Goal: Transaction & Acquisition: Purchase product/service

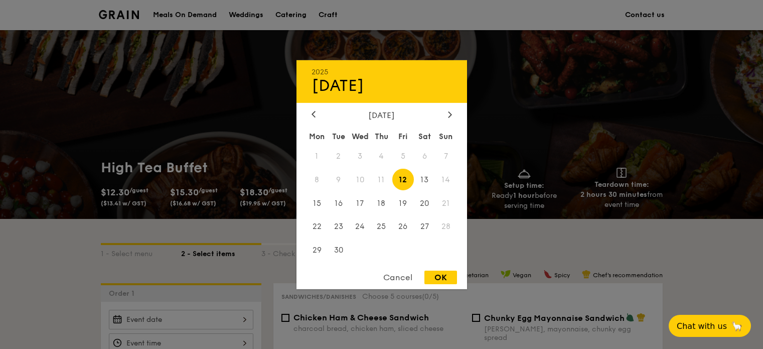
scroll to position [151, 0]
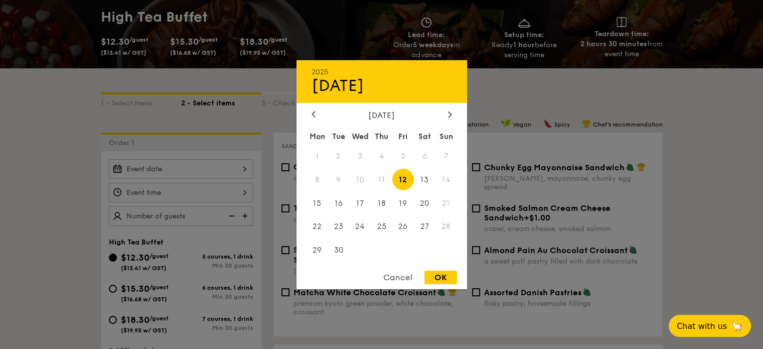
click at [217, 167] on div "2025 Sep 12 September 2025 Mon Tue Wed Thu Fri Sat Sun 1 2 3 4 5 6 7 8 9 10 11 …" at bounding box center [181, 169] width 145 height 20
click at [428, 204] on span "20" at bounding box center [425, 203] width 22 height 22
click at [439, 277] on div "OK" at bounding box center [441, 278] width 33 height 14
type input "Sep 20, 2025"
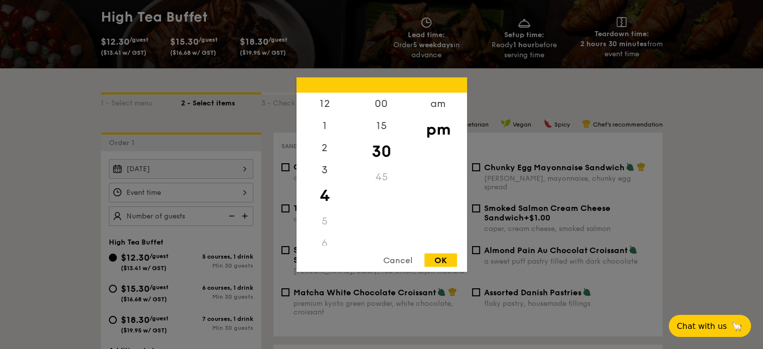
click at [154, 196] on div "12 1 2 3 4 5 6 7 8 9 10 11 00 15 30 45 am pm Cancel OK" at bounding box center [181, 193] width 145 height 20
click at [381, 101] on div "00" at bounding box center [381, 106] width 57 height 29
click at [438, 102] on div "am" at bounding box center [438, 106] width 57 height 29
click at [324, 188] on div "4" at bounding box center [325, 192] width 57 height 22
click at [324, 192] on div "4" at bounding box center [325, 192] width 57 height 22
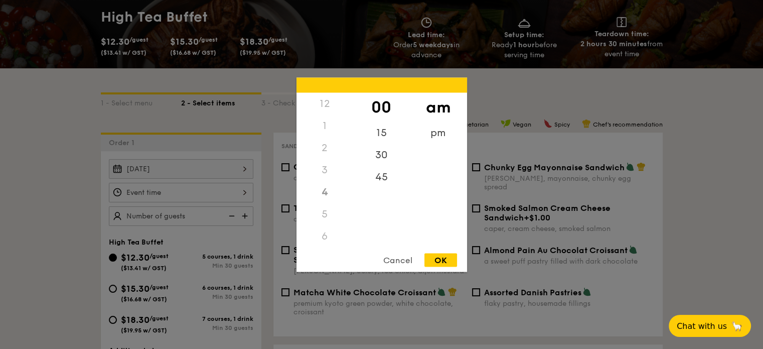
click at [443, 258] on div "OK" at bounding box center [441, 260] width 33 height 14
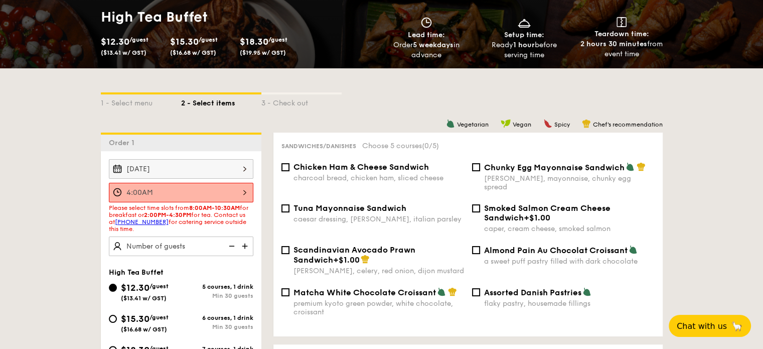
click at [139, 190] on div "4:00AM" at bounding box center [181, 193] width 145 height 20
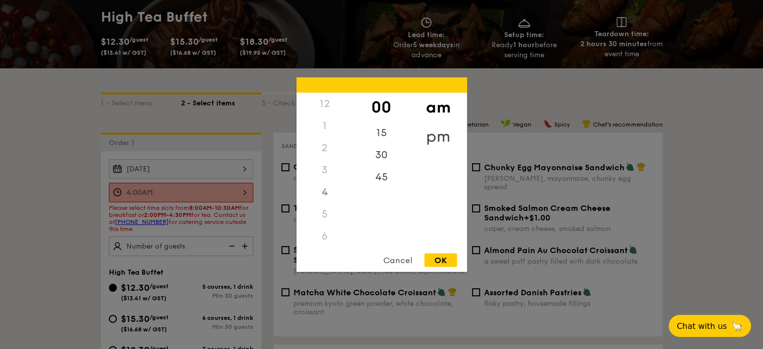
click at [432, 134] on div "pm" at bounding box center [438, 135] width 57 height 29
click at [436, 259] on div "OK" at bounding box center [441, 260] width 33 height 14
type input "4:00PM"
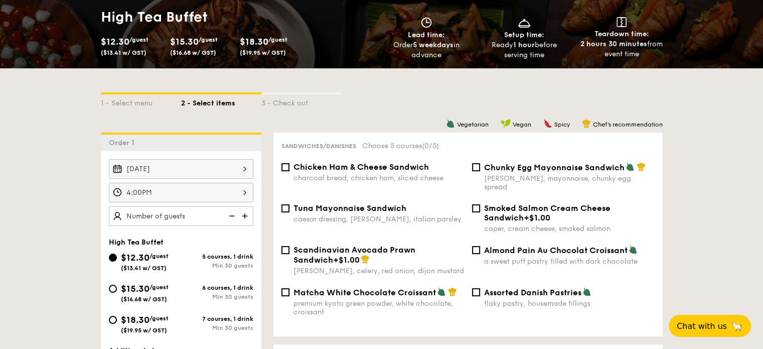
click at [244, 213] on img at bounding box center [245, 215] width 15 height 19
click at [233, 213] on img at bounding box center [230, 215] width 15 height 19
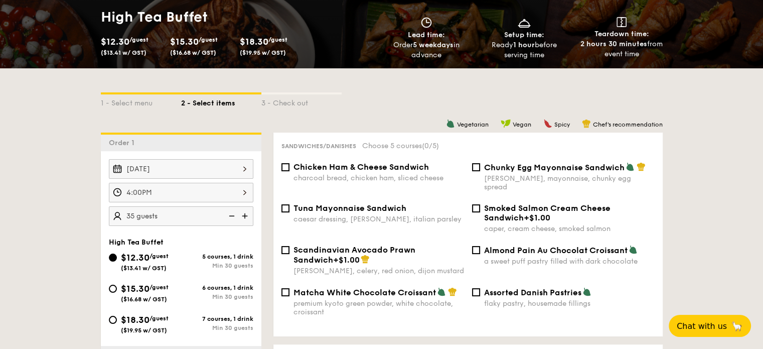
type input "30 guests"
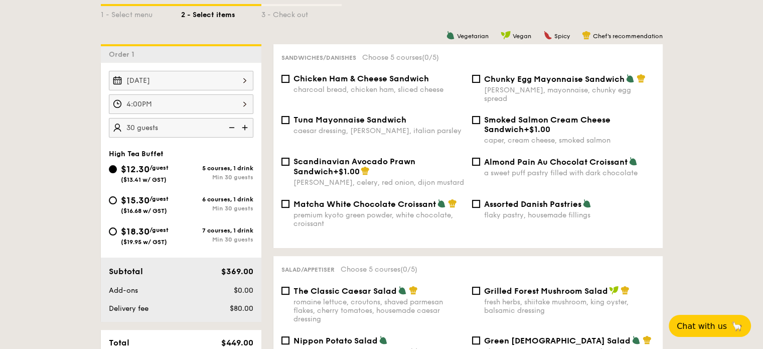
scroll to position [251, 0]
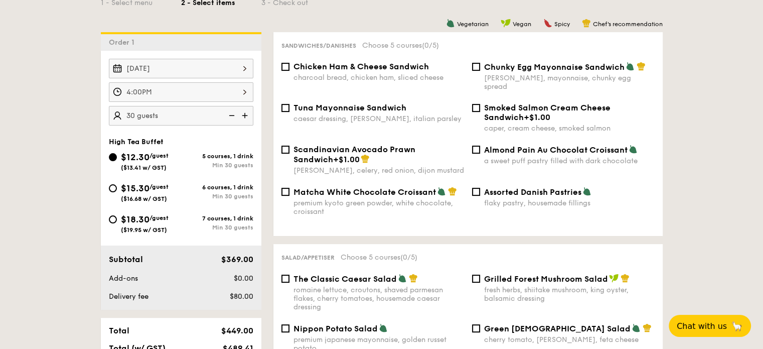
click at [115, 183] on div "$15.30 /guest ($16.68 w/ GST)" at bounding box center [145, 191] width 72 height 21
click at [115, 184] on input "$15.30 /guest ($16.68 w/ GST) 6 courses, 1 drink Min 30 guests" at bounding box center [113, 188] width 8 height 8
radio input "true"
click at [113, 216] on input "$18.30 /guest ($19.95 w/ GST) 7 courses, 1 drink Min 30 guests" at bounding box center [113, 219] width 8 height 8
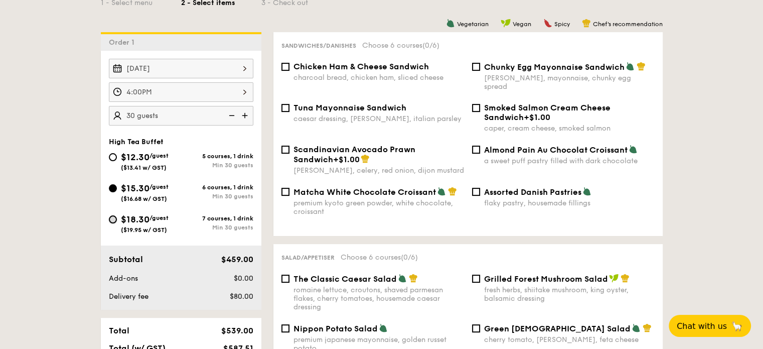
radio input "true"
click at [113, 186] on input "$15.30 /guest ($16.68 w/ GST) 6 courses, 1 drink Min 30 guests" at bounding box center [113, 188] width 8 height 8
radio input "true"
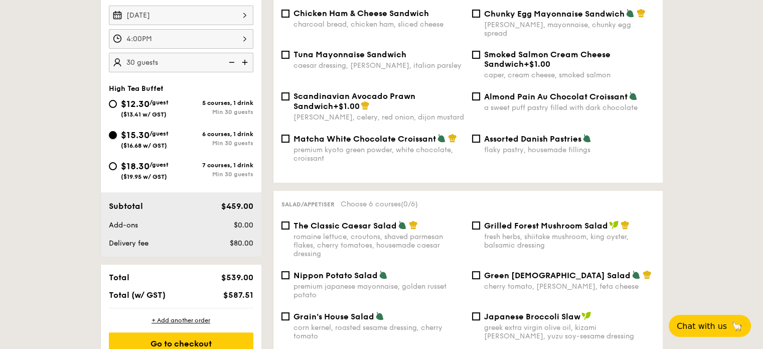
scroll to position [402, 0]
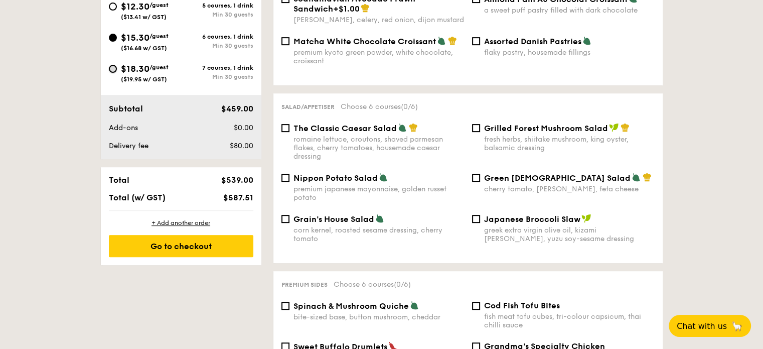
click at [112, 69] on input "$18.30 /guest ($19.95 w/ GST) 7 courses, 1 drink Min 30 guests" at bounding box center [113, 69] width 8 height 8
radio input "true"
click at [110, 37] on input "$15.30 /guest ($16.68 w/ GST) 6 courses, 1 drink Min 30 guests" at bounding box center [113, 38] width 8 height 8
radio input "true"
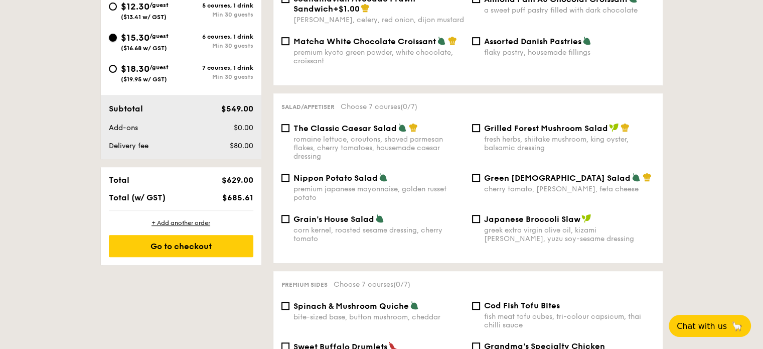
radio input "true"
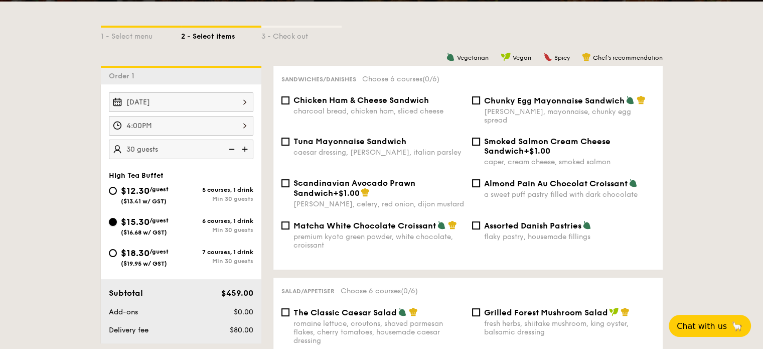
scroll to position [201, 0]
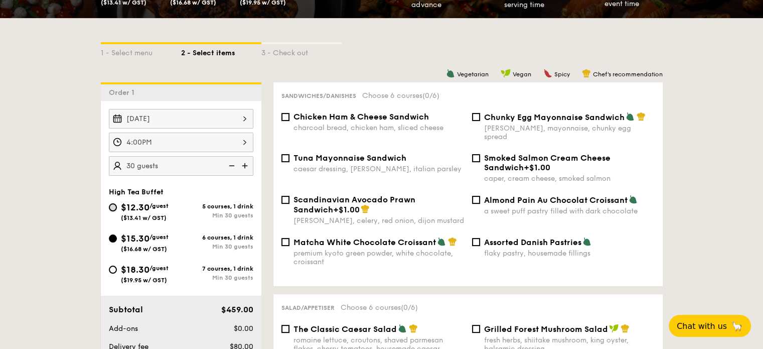
click at [111, 204] on input "$12.30 /guest ($13.41 w/ GST) 5 courses, 1 drink Min 30 guests" at bounding box center [113, 207] width 8 height 8
radio input "true"
click at [111, 238] on input "$15.30 /guest ($16.68 w/ GST) 6 courses, 1 drink Min 30 guests" at bounding box center [113, 238] width 8 height 8
radio input "true"
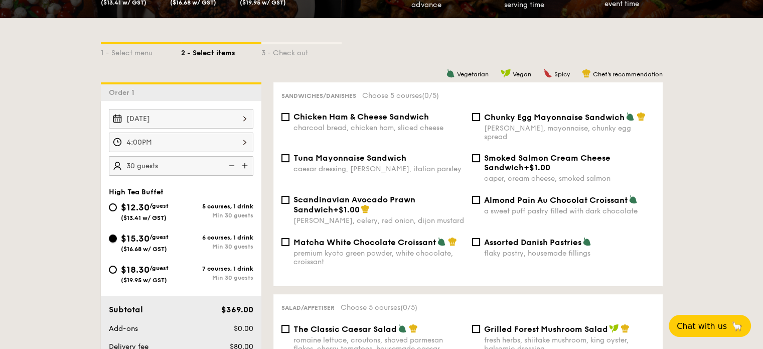
radio input "true"
click at [288, 196] on input "Scandinavian Avocado Prawn Sandwich +$1.00 dill, celery, red onion, dijon musta…" at bounding box center [286, 200] width 8 height 8
checkbox input "true"
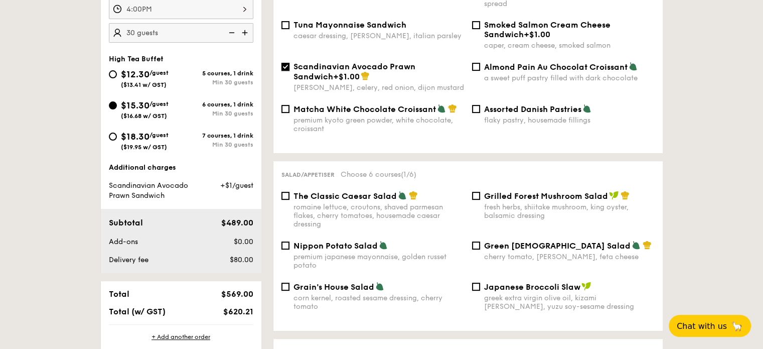
scroll to position [351, 0]
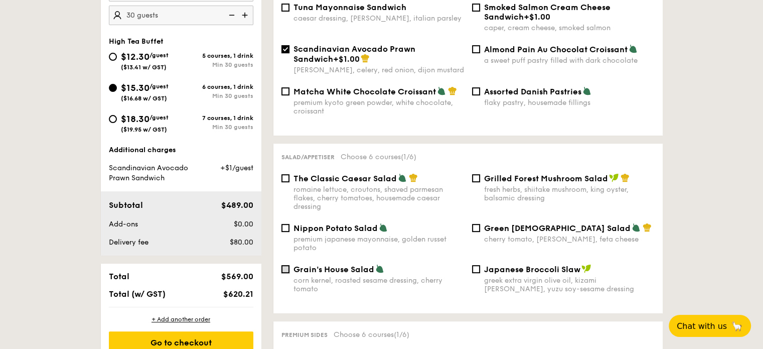
click at [288, 266] on input "Grain's House Salad corn kernel, roasted sesame dressing, cherry tomato" at bounding box center [286, 269] width 8 height 8
checkbox input "true"
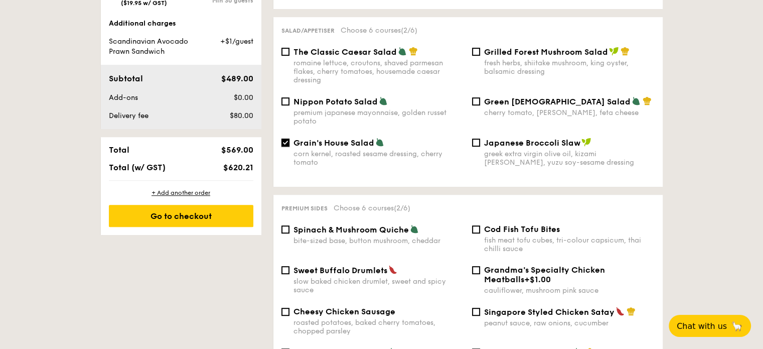
scroll to position [502, 0]
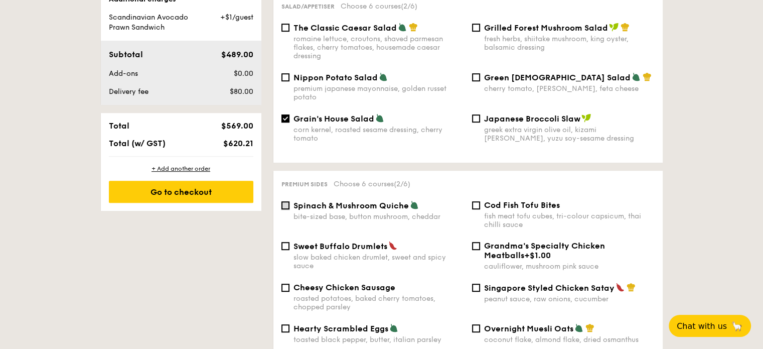
click at [286, 201] on input "Spinach & Mushroom Quiche bite-sized base, button mushroom, cheddar" at bounding box center [286, 205] width 8 height 8
checkbox input "true"
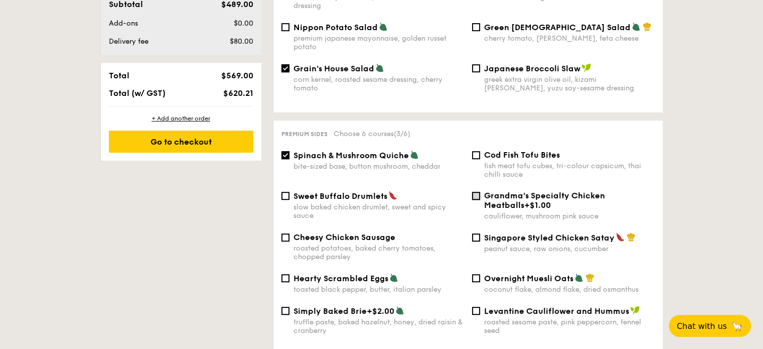
click at [475, 192] on input "Grandma's Specialty Chicken Meatballs +$1.00 cauliflower, mushroom pink sauce" at bounding box center [476, 196] width 8 height 8
checkbox input "true"
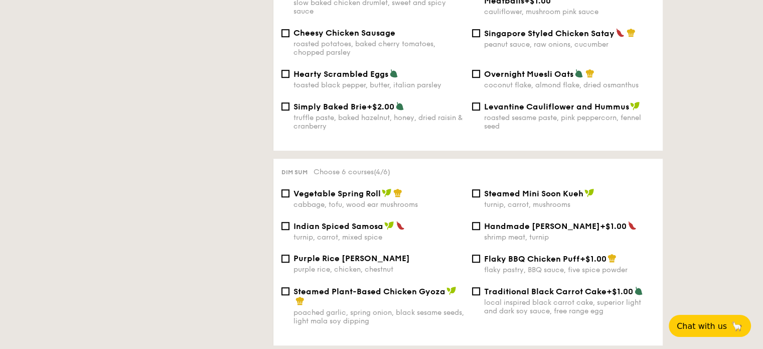
scroll to position [781, 0]
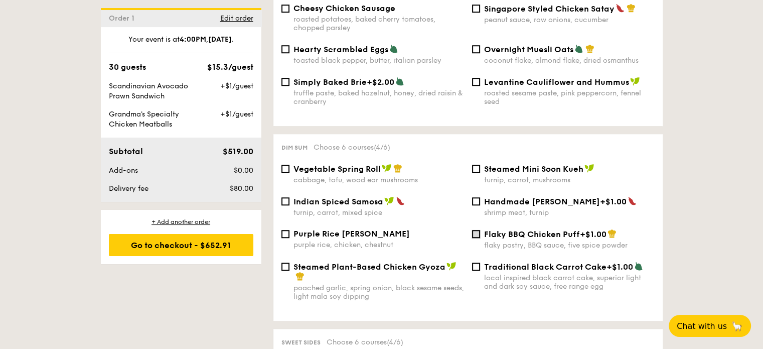
click at [480, 234] on input "Flaky BBQ Chicken Puff +$1.00 flaky pastry, BBQ sauce, five spice powder" at bounding box center [476, 234] width 8 height 8
checkbox input "true"
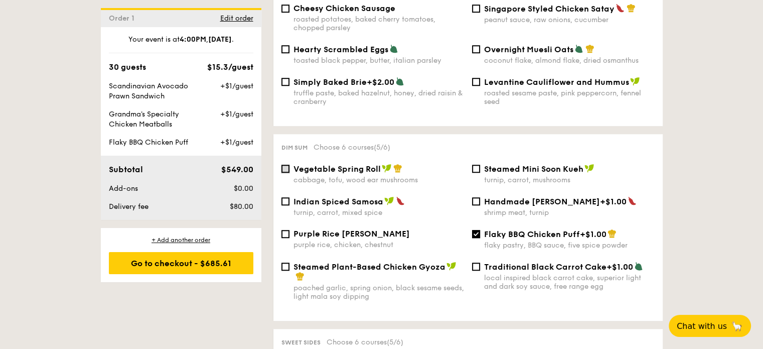
click at [284, 167] on input "Vegetable Spring Roll cabbage, tofu, wood ear mushrooms" at bounding box center [286, 169] width 8 height 8
checkbox input "true"
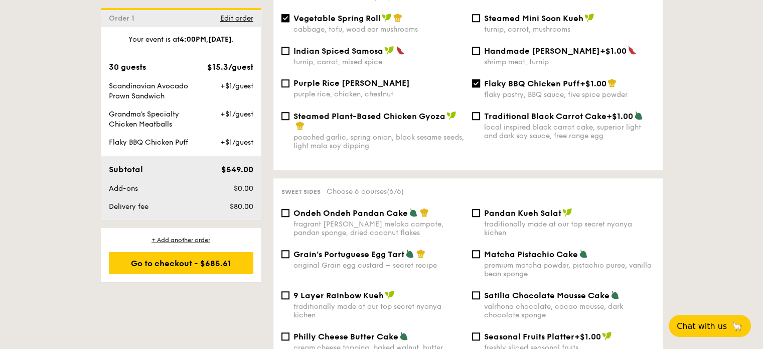
click at [290, 214] on div "Ondeh Ondeh Pandan Cake fragrant gula melaka compote, pandan sponge, dried coco…" at bounding box center [373, 222] width 191 height 29
click at [288, 214] on input "Ondeh Ondeh Pandan Cake fragrant gula melaka compote, pandan sponge, dried coco…" at bounding box center [286, 213] width 8 height 8
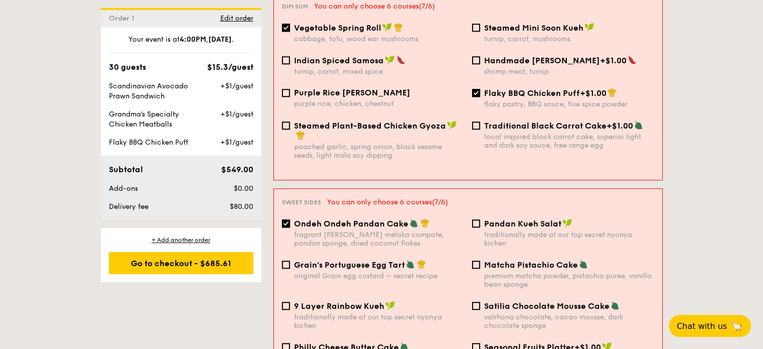
click at [285, 219] on input "Ondeh Ondeh Pandan Cake fragrant gula melaka compote, pandan sponge, dried coco…" at bounding box center [286, 223] width 8 height 8
checkbox input "false"
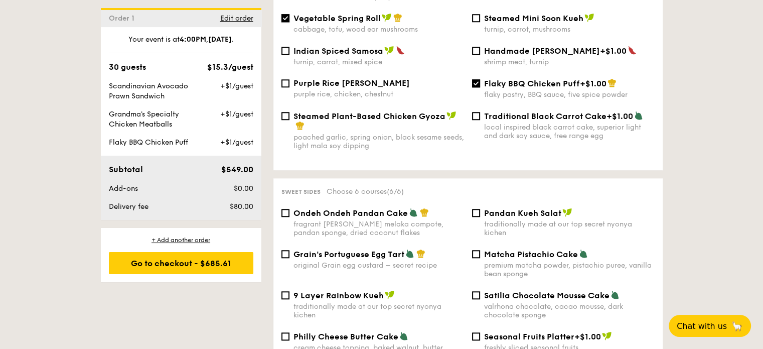
click at [285, 17] on input "Vegetable Spring Roll cabbage, tofu, wood ear mushrooms" at bounding box center [286, 18] width 8 height 8
checkbox input "false"
click at [283, 214] on input "Ondeh Ondeh Pandan Cake fragrant gula melaka compote, pandan sponge, dried coco…" at bounding box center [286, 213] width 8 height 8
checkbox input "true"
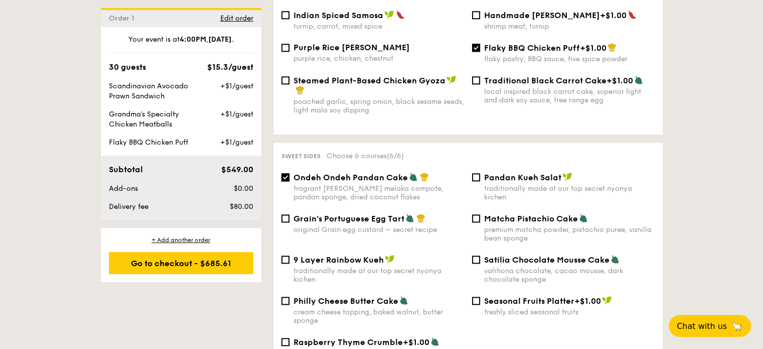
scroll to position [982, 0]
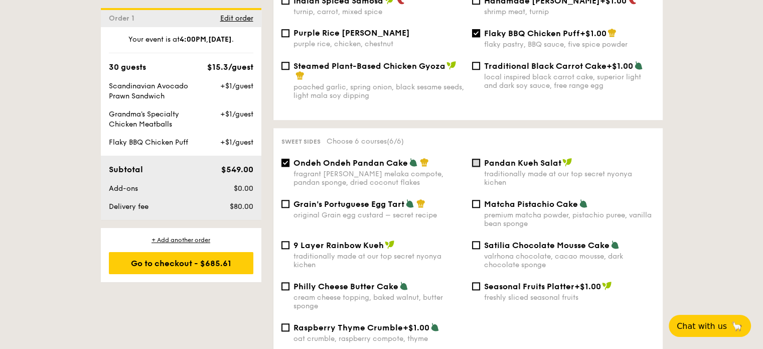
click at [474, 166] on input "Pandan Kueh Salat traditionally made at our top secret nyonya kichen" at bounding box center [476, 163] width 8 height 8
checkbox input "true"
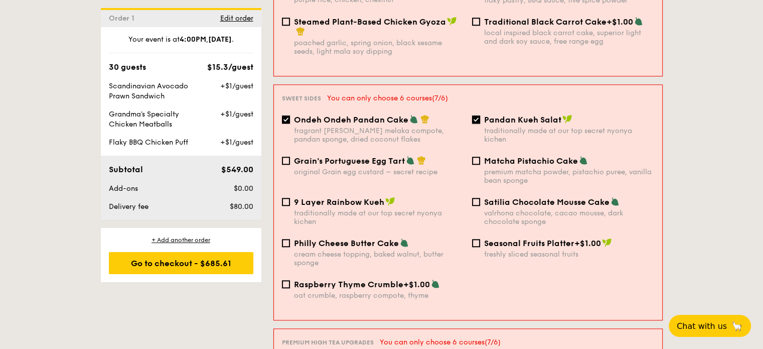
scroll to position [1085, 0]
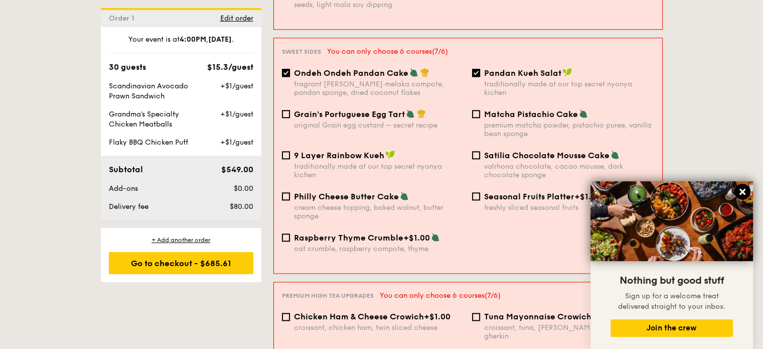
click at [739, 191] on icon at bounding box center [742, 191] width 9 height 9
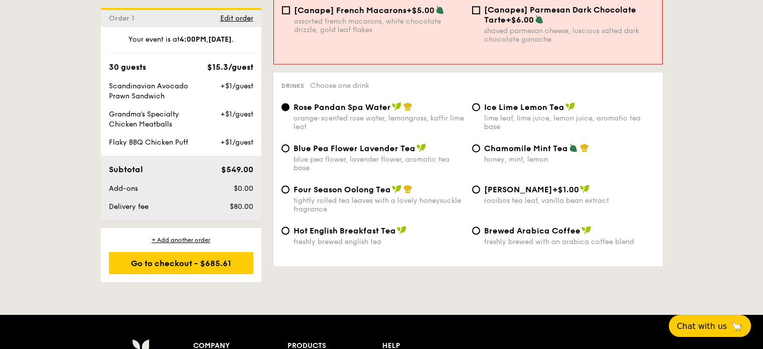
scroll to position [1637, 0]
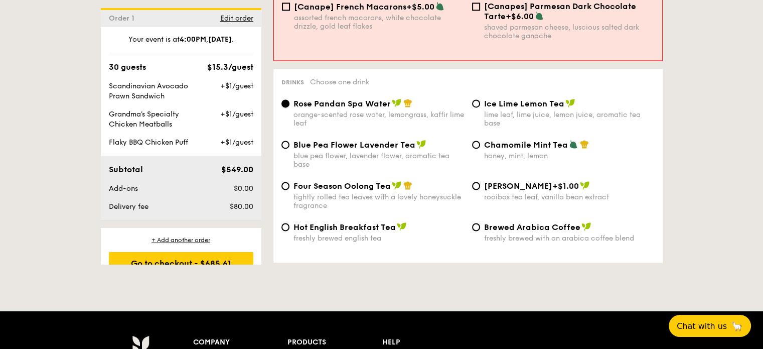
click at [287, 99] on input "Rose Pandan Spa Water orange-scented rose water, lemongrass, kaffir lime leaf" at bounding box center [286, 103] width 8 height 8
click at [285, 99] on input "Rose Pandan Spa Water orange-scented rose water, lemongrass, kaffir lime leaf" at bounding box center [286, 103] width 8 height 8
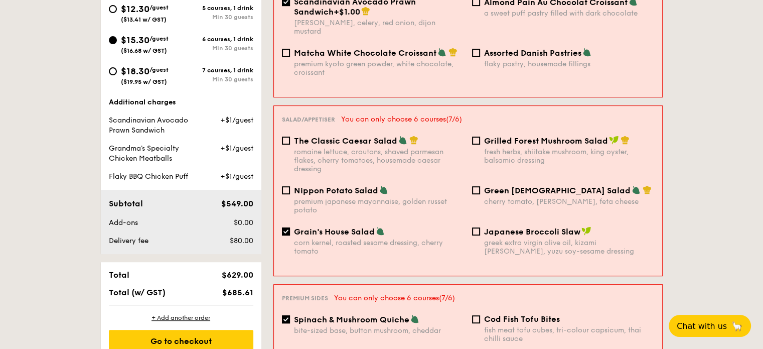
scroll to position [382, 0]
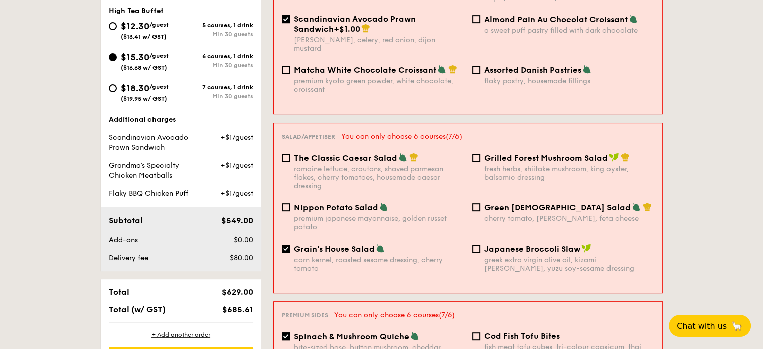
click at [165, 118] on div "Additional charges" at bounding box center [181, 119] width 145 height 10
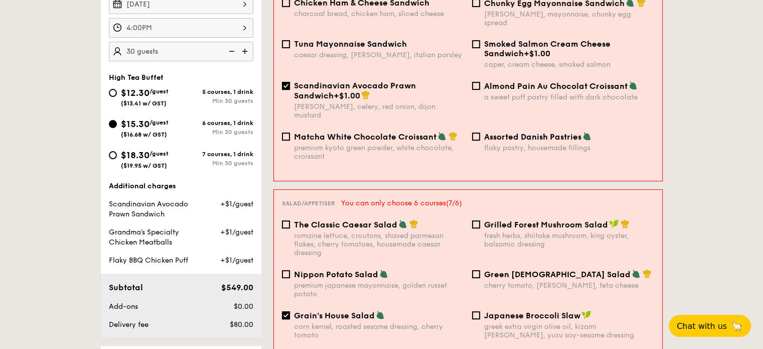
scroll to position [181, 0]
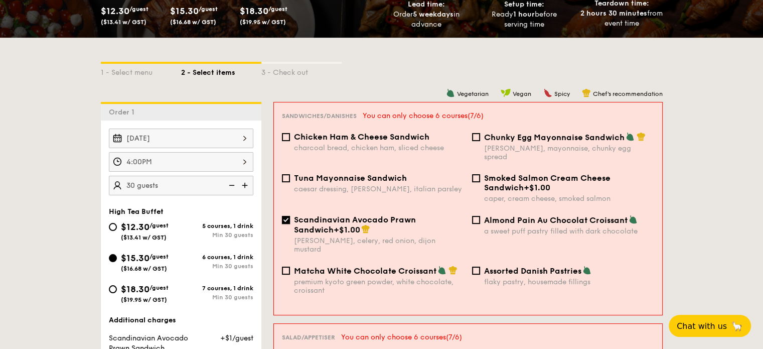
click at [285, 216] on input "Scandinavian Avocado Prawn Sandwich +$1.00 dill, celery, red onion, dijon musta…" at bounding box center [286, 220] width 8 height 8
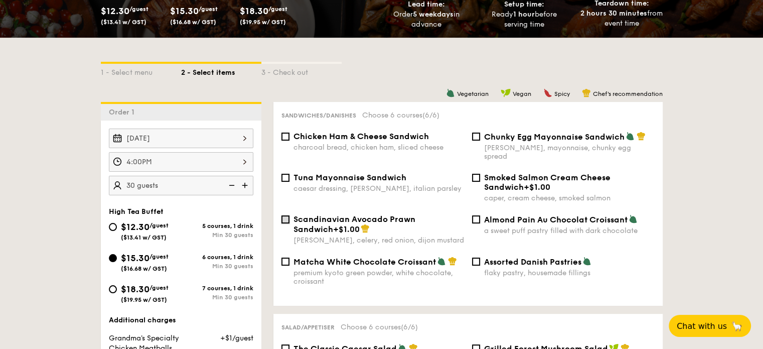
click at [288, 215] on input "Scandinavian Avocado Prawn Sandwich +$1.00 dill, celery, red onion, dijon musta…" at bounding box center [286, 219] width 8 height 8
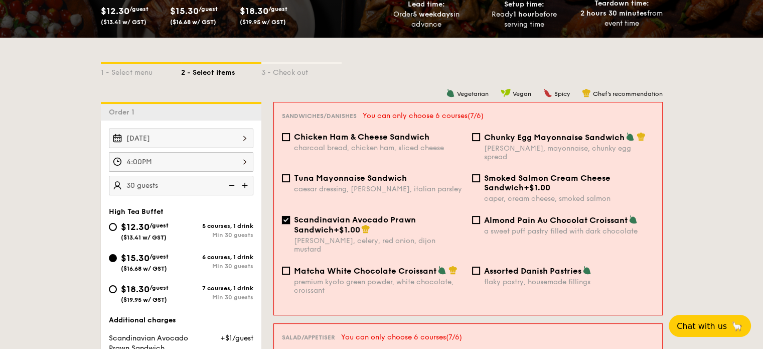
click at [287, 216] on input "Scandinavian Avocado Prawn Sandwich +$1.00 dill, celery, red onion, dijon musta…" at bounding box center [286, 220] width 8 height 8
checkbox input "false"
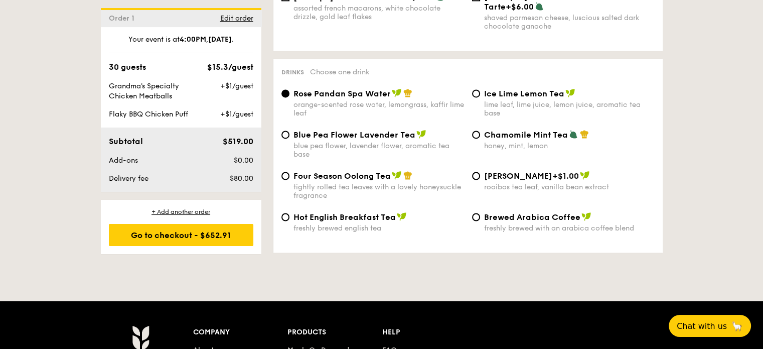
scroll to position [1637, 0]
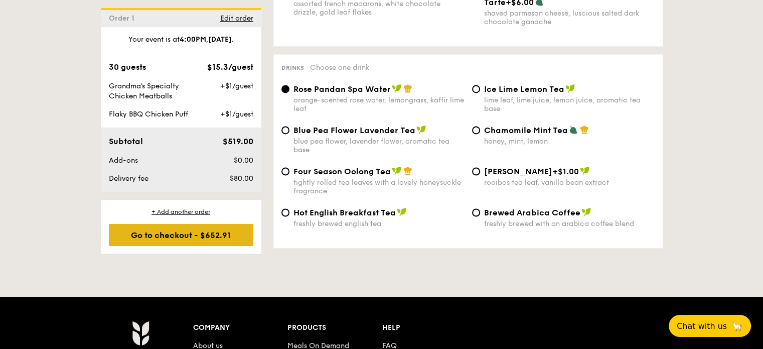
click at [201, 233] on div "Go to checkout - $652.91" at bounding box center [181, 235] width 145 height 22
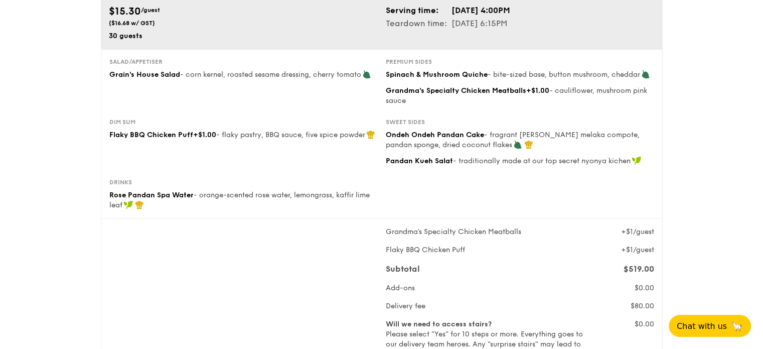
scroll to position [151, 0]
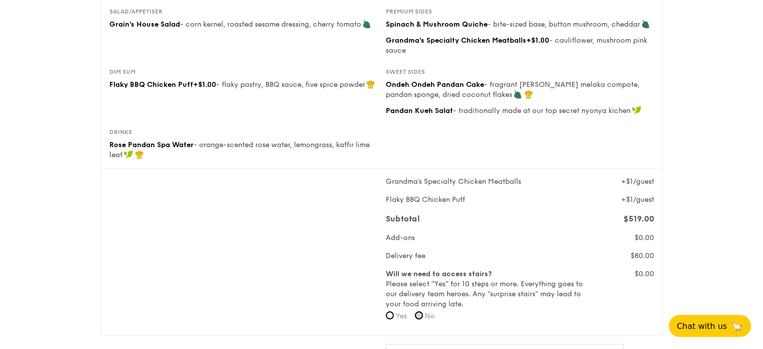
click at [423, 315] on input "No" at bounding box center [419, 315] width 8 height 8
radio input "true"
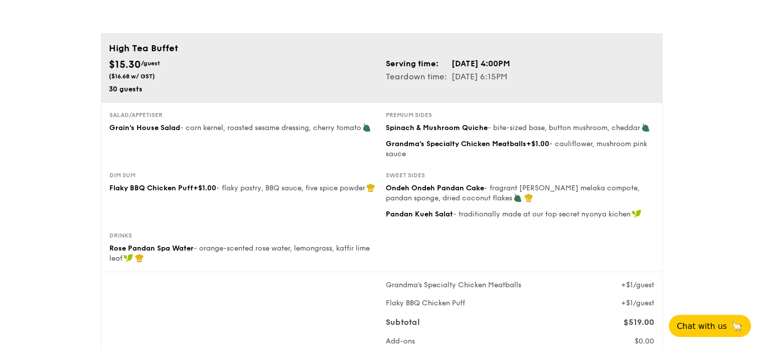
scroll to position [0, 0]
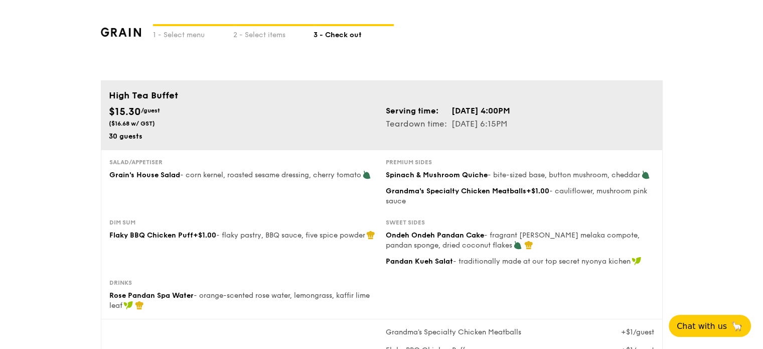
click at [121, 37] on div "1 - Select menu 2 - Select items 3 - Check out" at bounding box center [382, 40] width 562 height 80
click at [134, 32] on img at bounding box center [121, 32] width 41 height 9
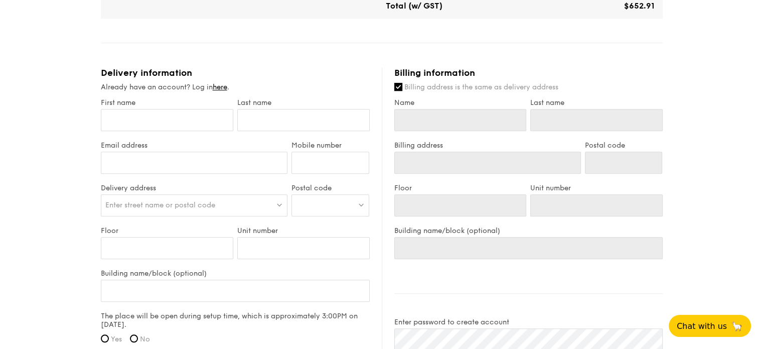
scroll to position [351, 0]
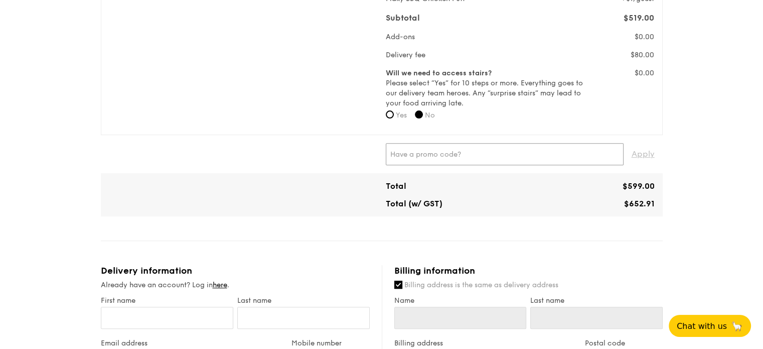
paste input "RF277205"
type input "RF277205"
click at [646, 148] on span "Apply" at bounding box center [643, 154] width 23 height 22
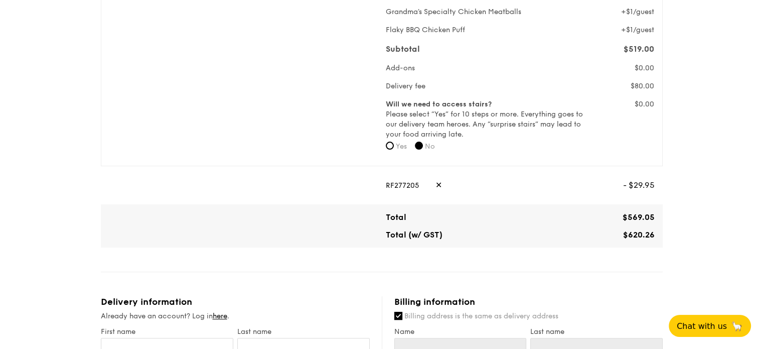
scroll to position [301, 0]
